Goal: Task Accomplishment & Management: Use online tool/utility

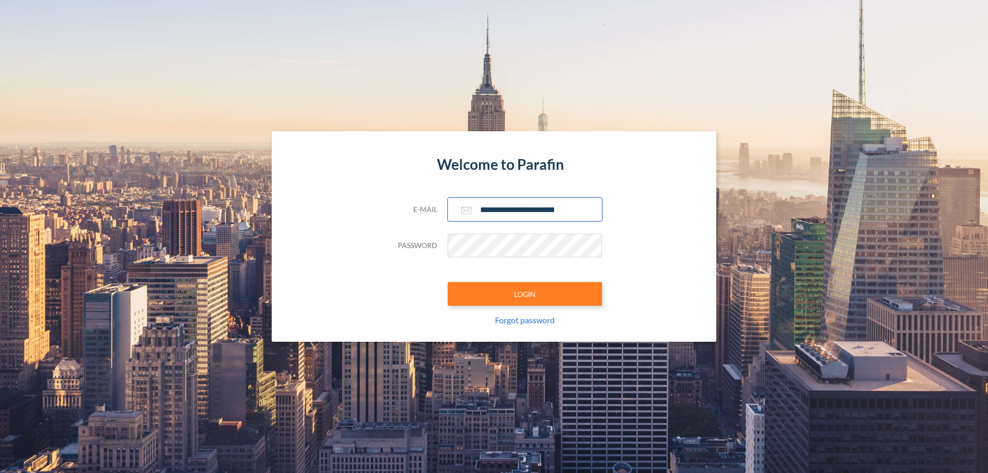
type input "**********"
click at [525, 294] on button "LOGIN" at bounding box center [525, 294] width 154 height 24
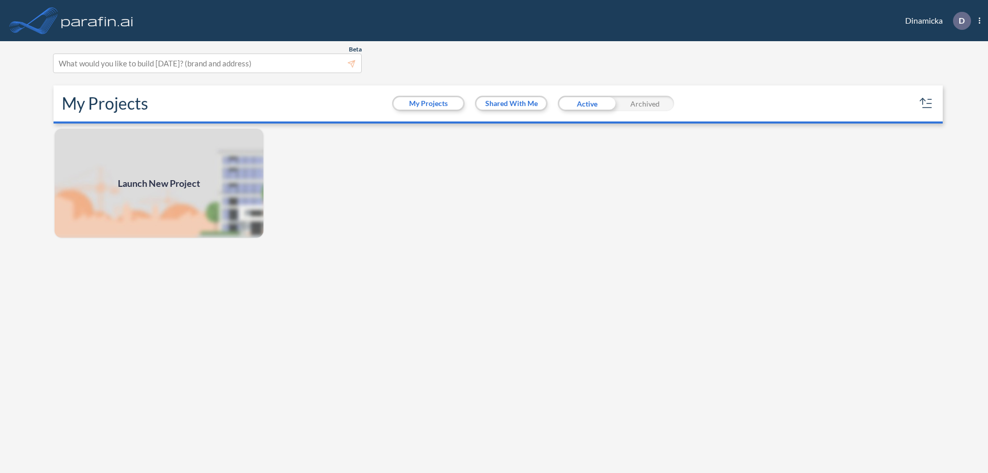
scroll to position [3, 0]
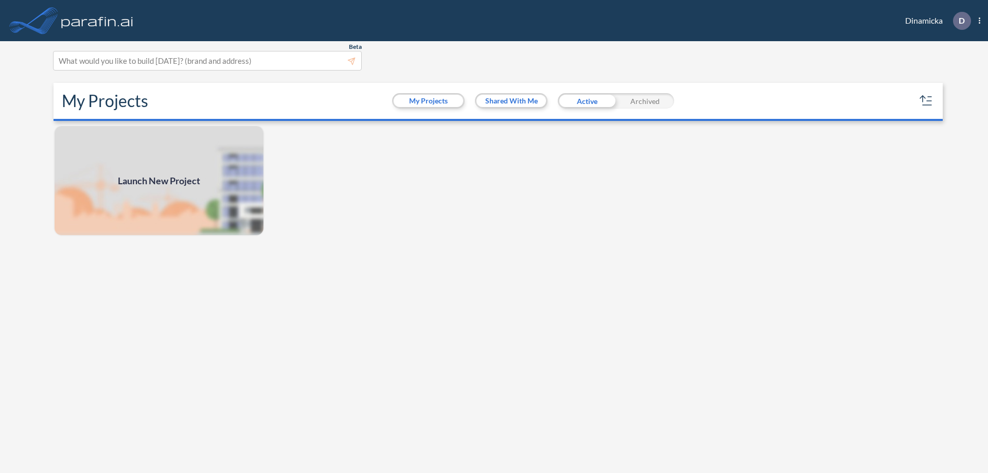
click at [159, 181] on span "Launch New Project" at bounding box center [159, 181] width 82 height 14
